Goal: Task Accomplishment & Management: Complete application form

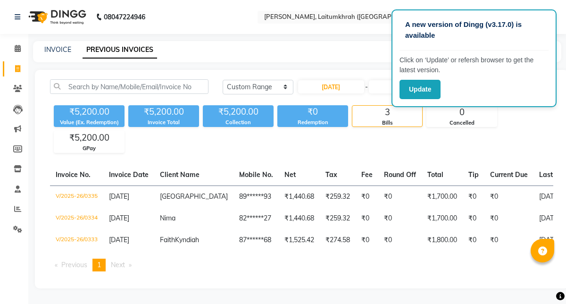
select select "range"
click at [67, 52] on link "INVOICE" at bounding box center [57, 49] width 27 height 8
select select "service"
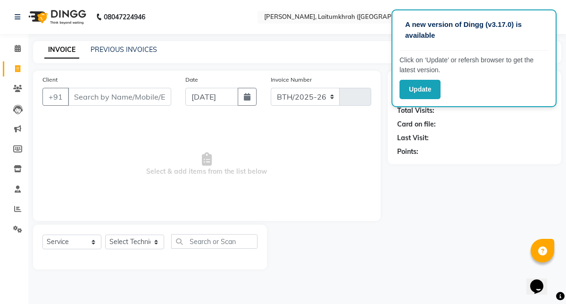
select select "3812"
type input "0336"
click at [132, 248] on select "Select Technician" at bounding box center [134, 241] width 59 height 15
click at [145, 241] on select "Select Technician" at bounding box center [134, 241] width 59 height 15
click at [155, 236] on select "Select Technician" at bounding box center [134, 241] width 59 height 15
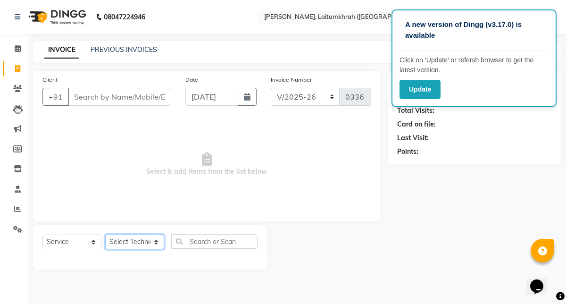
select select "18614"
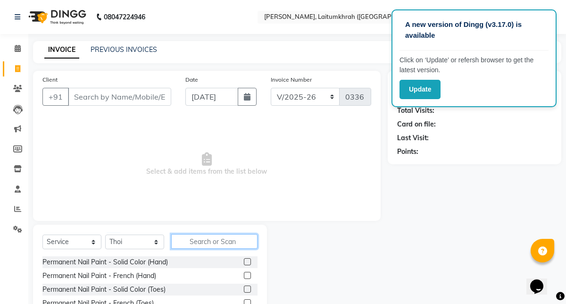
click at [188, 243] on input "text" at bounding box center [214, 241] width 86 height 15
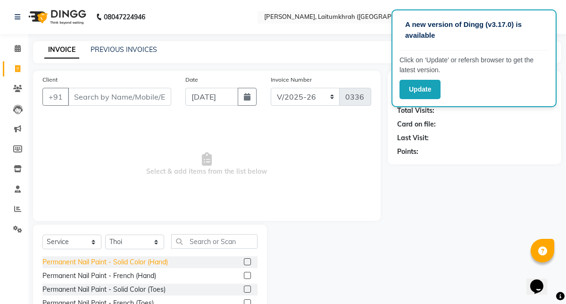
click at [146, 259] on div "Permanent Nail Paint - Solid Color (Hand)" at bounding box center [104, 262] width 125 height 10
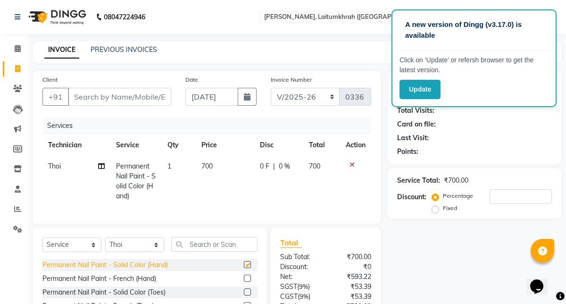
checkbox input "false"
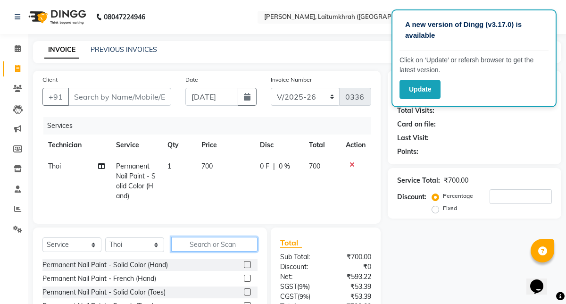
click at [192, 243] on input "text" at bounding box center [214, 244] width 86 height 15
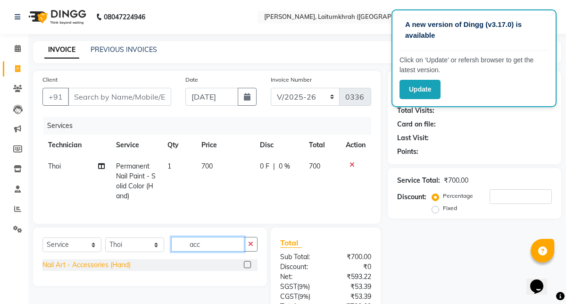
type input "acc"
click at [109, 267] on div "Nail Art - Accessories (Hand)" at bounding box center [86, 265] width 88 height 10
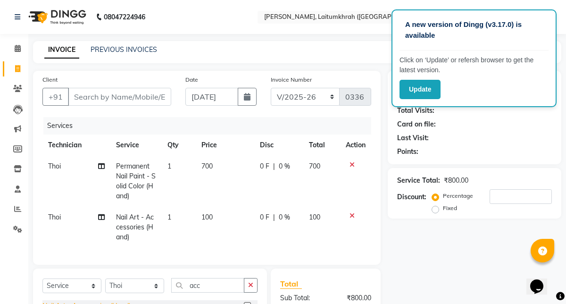
checkbox input "false"
click at [202, 221] on span "100" at bounding box center [206, 217] width 11 height 8
select select "18614"
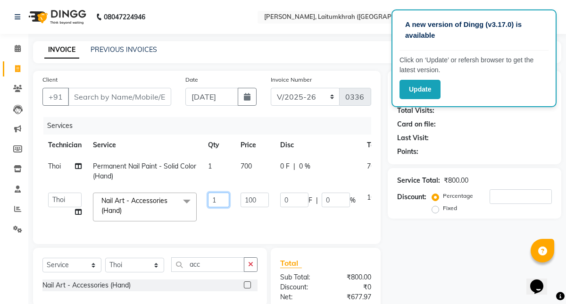
click at [221, 199] on input "1" at bounding box center [218, 199] width 21 height 15
type input "10"
click at [247, 258] on div "Client +91 Date [DATE] Invoice Number BTH/2025-26 RED/2025-26 V/2025 V/[PHONE_N…" at bounding box center [207, 229] width 362 height 316
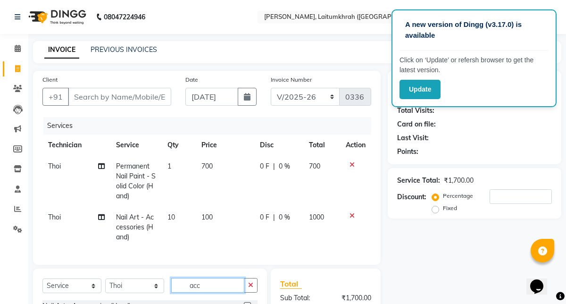
click at [217, 286] on input "acc" at bounding box center [207, 285] width 73 height 15
type input "a"
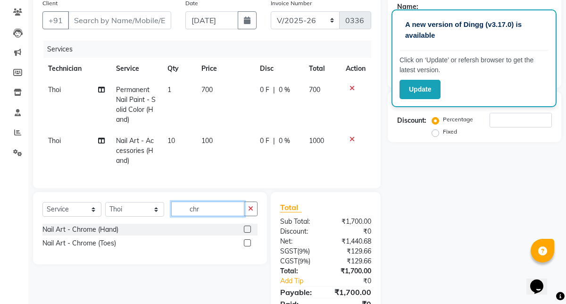
scroll to position [78, 0]
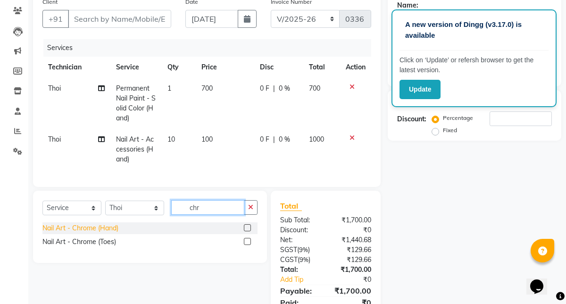
type input "chr"
click at [98, 229] on div "Nail Art - Chrome (Hand)" at bounding box center [80, 228] width 76 height 10
checkbox input "false"
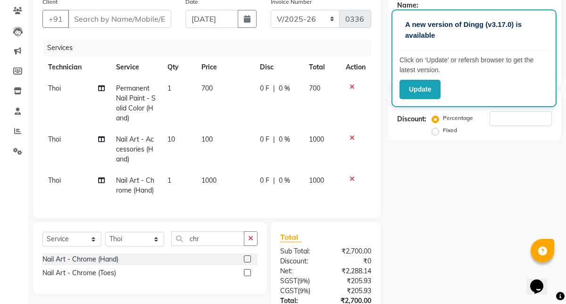
click at [219, 177] on td "1000" at bounding box center [225, 185] width 58 height 31
select select "18614"
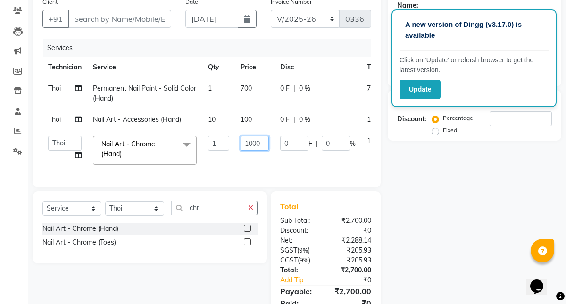
click at [260, 148] on input "1000" at bounding box center [255, 143] width 28 height 15
type input "100"
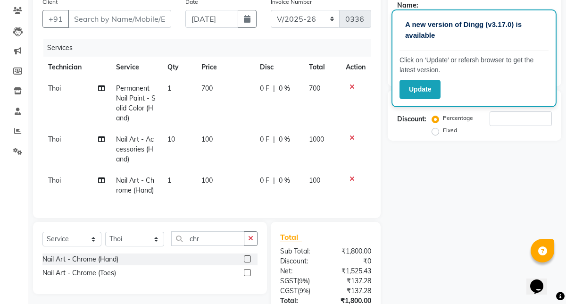
click at [167, 183] on span "1" at bounding box center [169, 180] width 4 height 8
select select "18614"
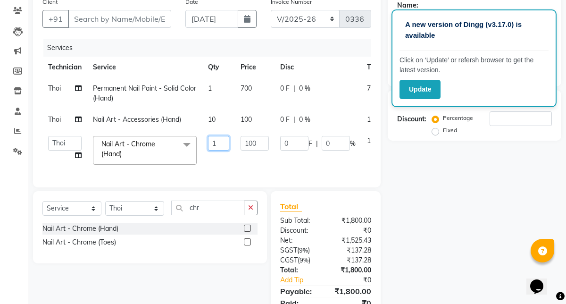
click at [218, 146] on input "1" at bounding box center [218, 143] width 21 height 15
type input "2"
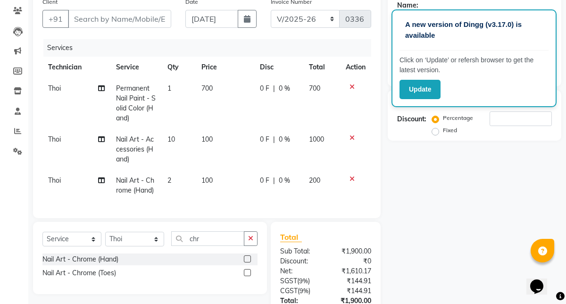
click at [358, 226] on div "Total Sub Total: ₹1,900.00 Discount: ₹0 Net: ₹1,610.17 SGST ( 9% ) ₹144.91 CGST…" at bounding box center [326, 291] width 110 height 139
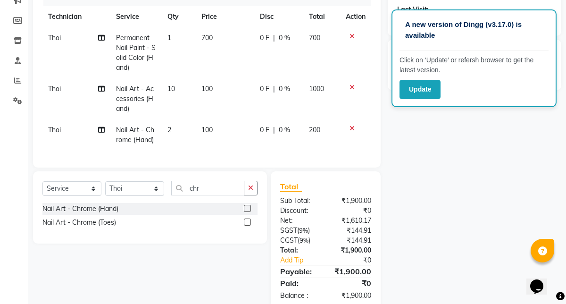
scroll to position [149, 0]
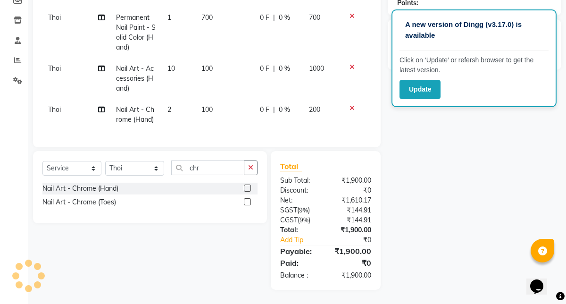
click at [377, 104] on div "Client +91 Date [DATE] Invoice Number BTH/2025-26 RED/2025-26 V/2025 V/[PHONE_N…" at bounding box center [207, 34] width 348 height 225
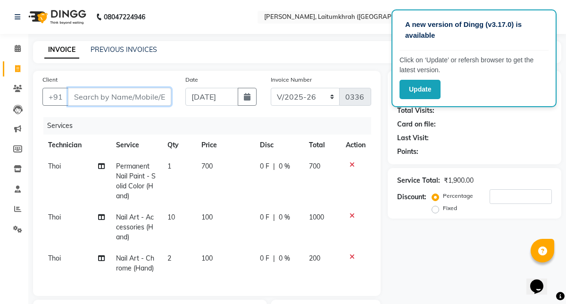
click at [142, 91] on input "Client" at bounding box center [119, 97] width 103 height 18
type input "j"
type input "0"
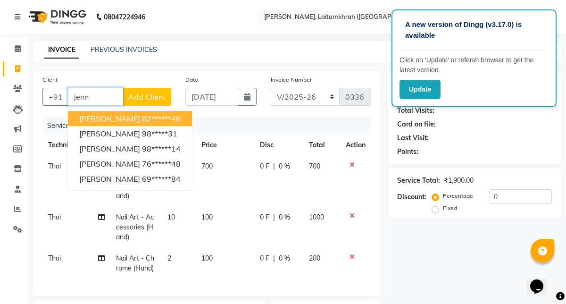
click at [142, 115] on ngb-highlight "82******46" at bounding box center [161, 118] width 39 height 9
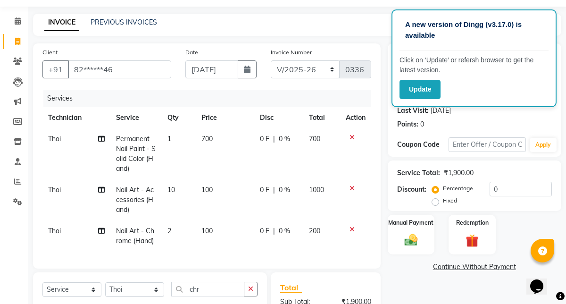
scroll to position [36, 0]
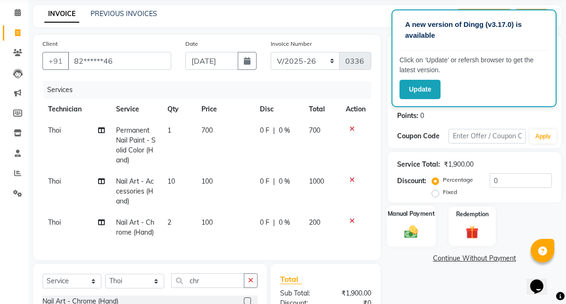
click at [407, 241] on div "Manual Payment" at bounding box center [411, 226] width 49 height 42
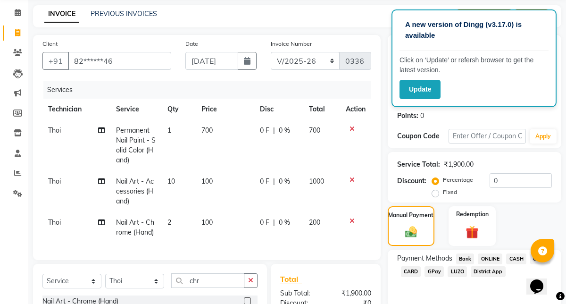
click at [413, 271] on span "CARD" at bounding box center [411, 271] width 20 height 11
drag, startPoint x: 119, startPoint y: 70, endPoint x: 118, endPoint y: 62, distance: 7.7
click at [118, 62] on div "Client +91 82******46" at bounding box center [106, 58] width 143 height 39
click at [118, 60] on input "82******46" at bounding box center [119, 61] width 103 height 18
type input "8"
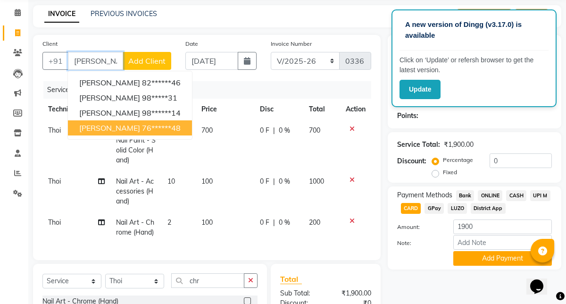
click at [97, 131] on span "[PERSON_NAME]" at bounding box center [109, 127] width 61 height 9
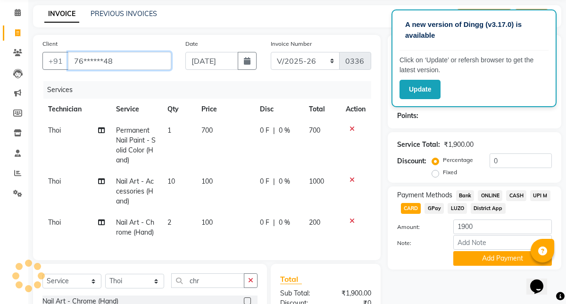
type input "76******48"
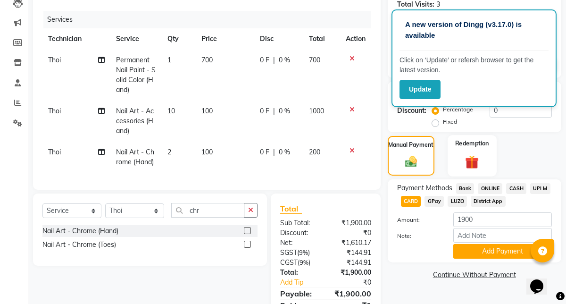
scroll to position [149, 0]
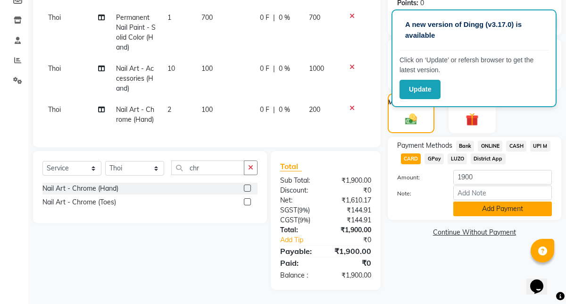
click at [499, 210] on button "Add Payment" at bounding box center [502, 208] width 99 height 15
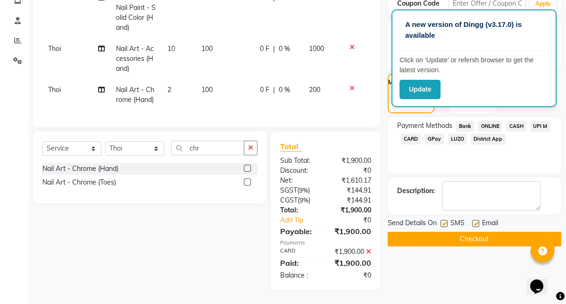
scroll to position [177, 0]
click at [463, 232] on button "Checkout" at bounding box center [475, 239] width 174 height 15
